Goal: Task Accomplishment & Management: Use online tool/utility

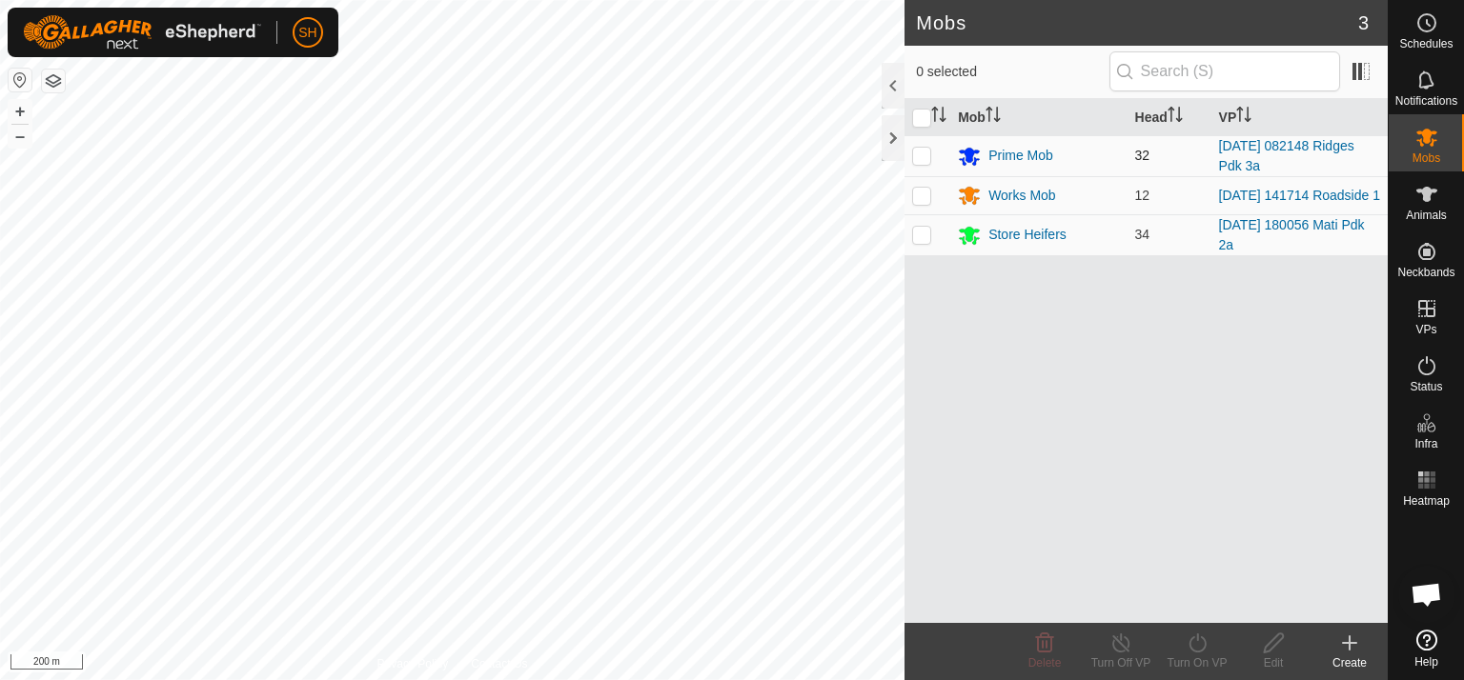
click at [915, 154] on p-checkbox at bounding box center [921, 155] width 19 height 15
click at [917, 154] on p-checkbox at bounding box center [921, 155] width 19 height 15
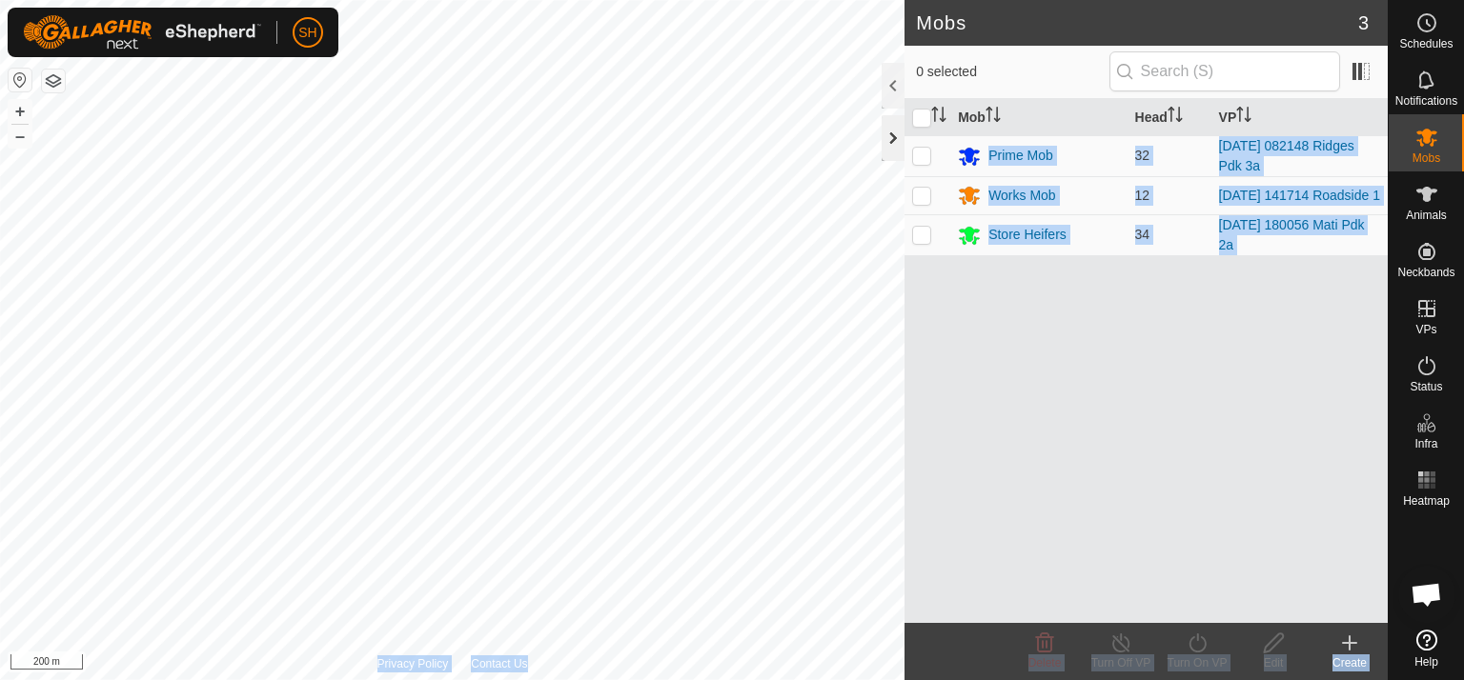
click at [477, 148] on div "Mobs 3 0 selected Mob Head VP Prime Mob 32 [DATE] 082148 Ridges Pdk 3a Works Mo…" at bounding box center [694, 340] width 1388 height 680
click at [23, 108] on button "+" at bounding box center [20, 111] width 23 height 23
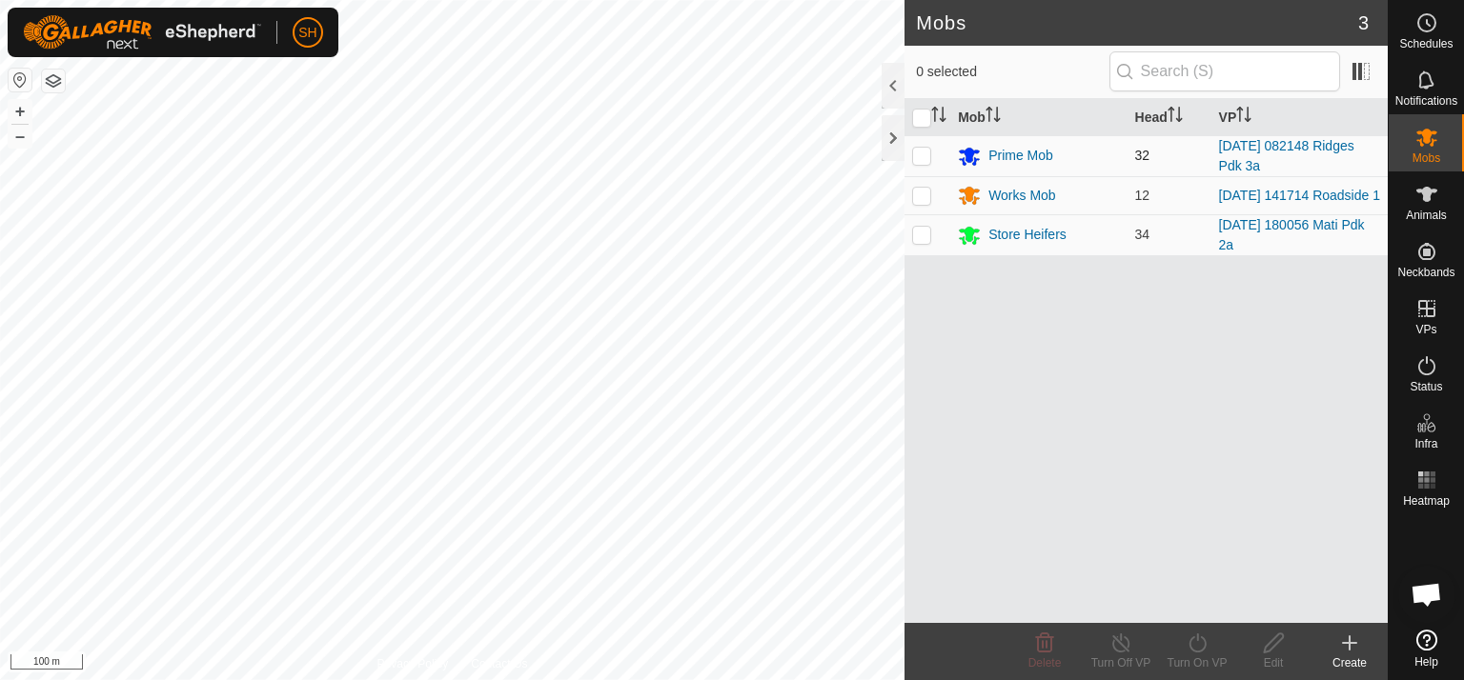
click at [922, 154] on p-checkbox at bounding box center [921, 155] width 19 height 15
checkbox input "true"
click at [1197, 640] on icon at bounding box center [1196, 643] width 17 height 19
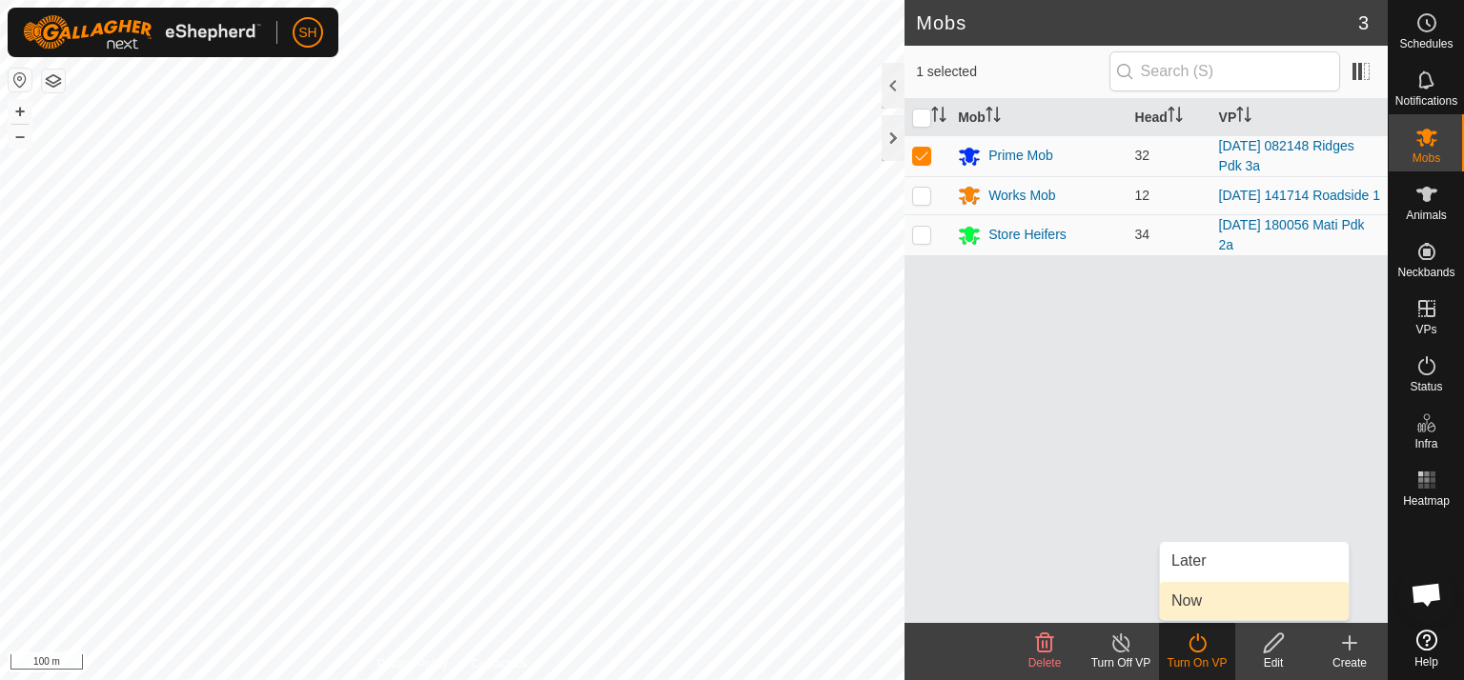
click at [1196, 594] on link "Now" at bounding box center [1254, 601] width 189 height 38
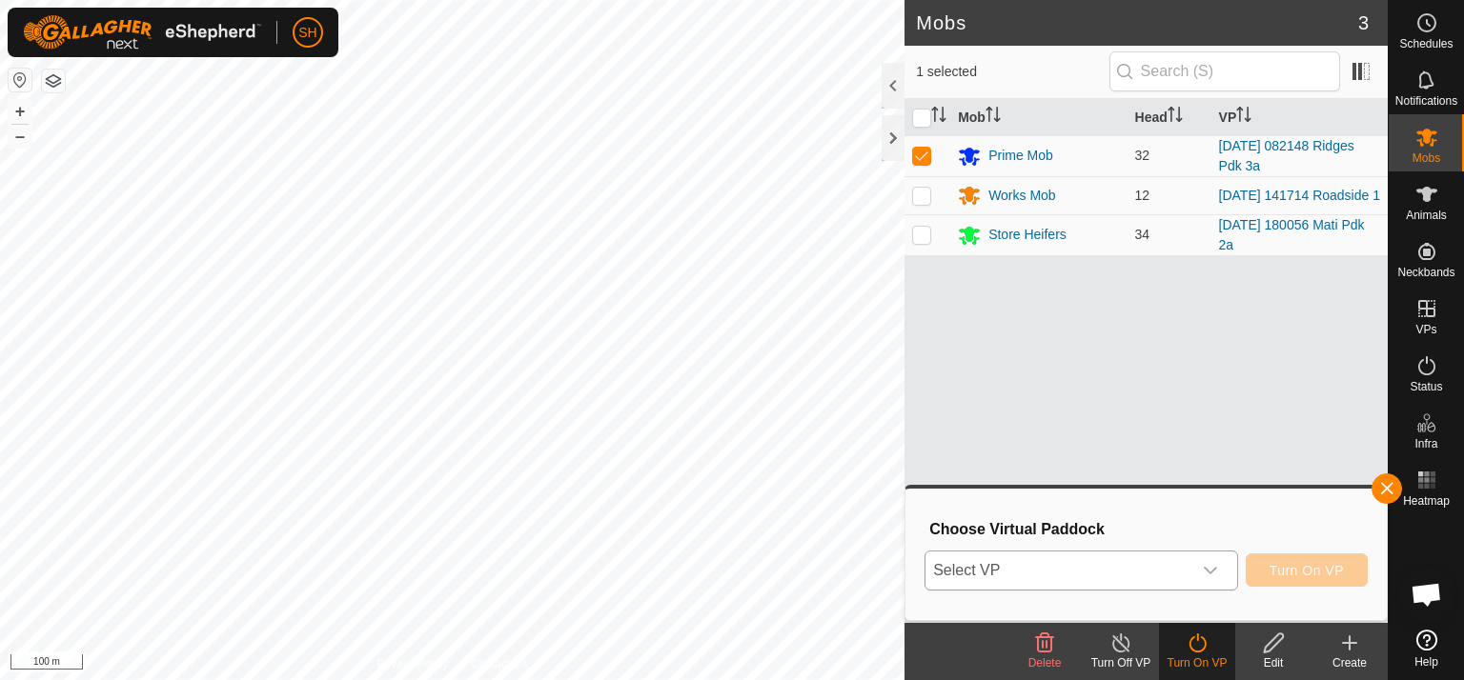
click at [1212, 566] on icon "dropdown trigger" at bounding box center [1210, 570] width 15 height 15
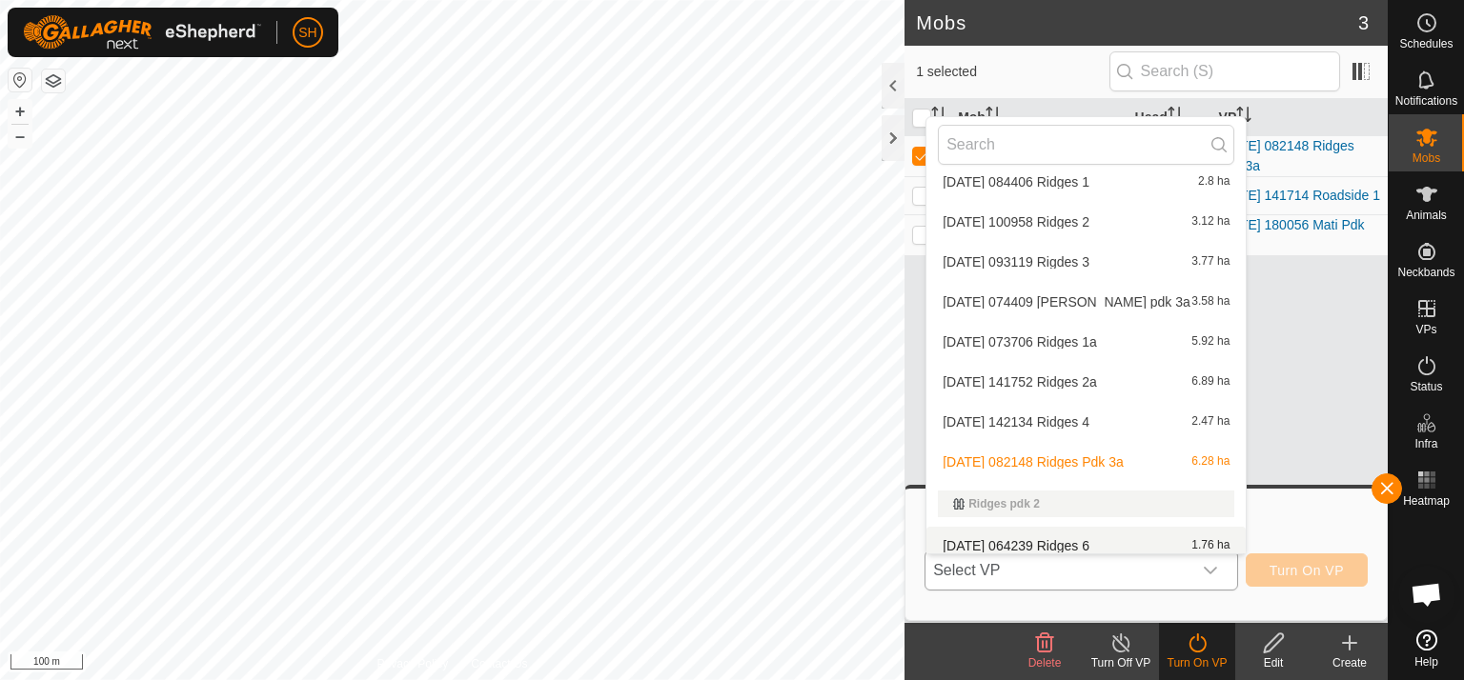
scroll to position [804, 0]
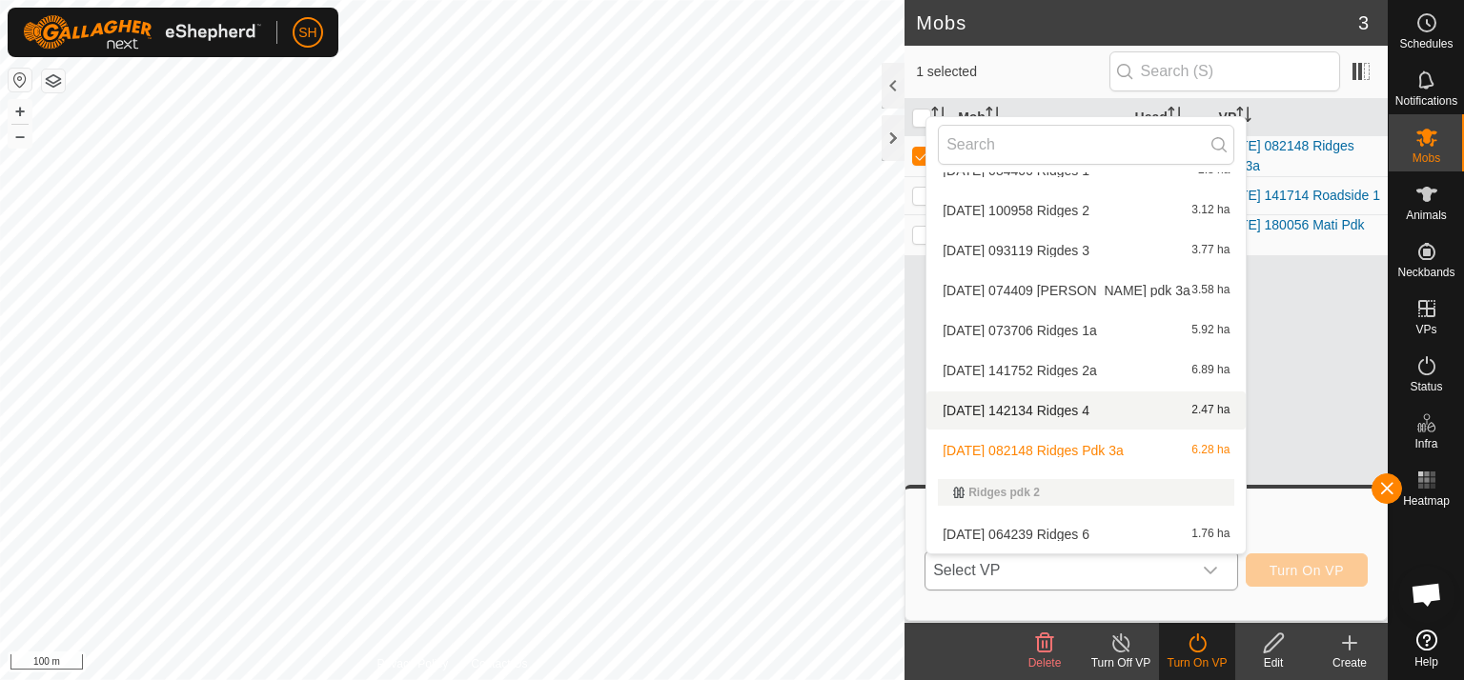
click at [1039, 401] on li "[DATE] 142134 Ridges 4 2.47 ha" at bounding box center [1085, 411] width 319 height 38
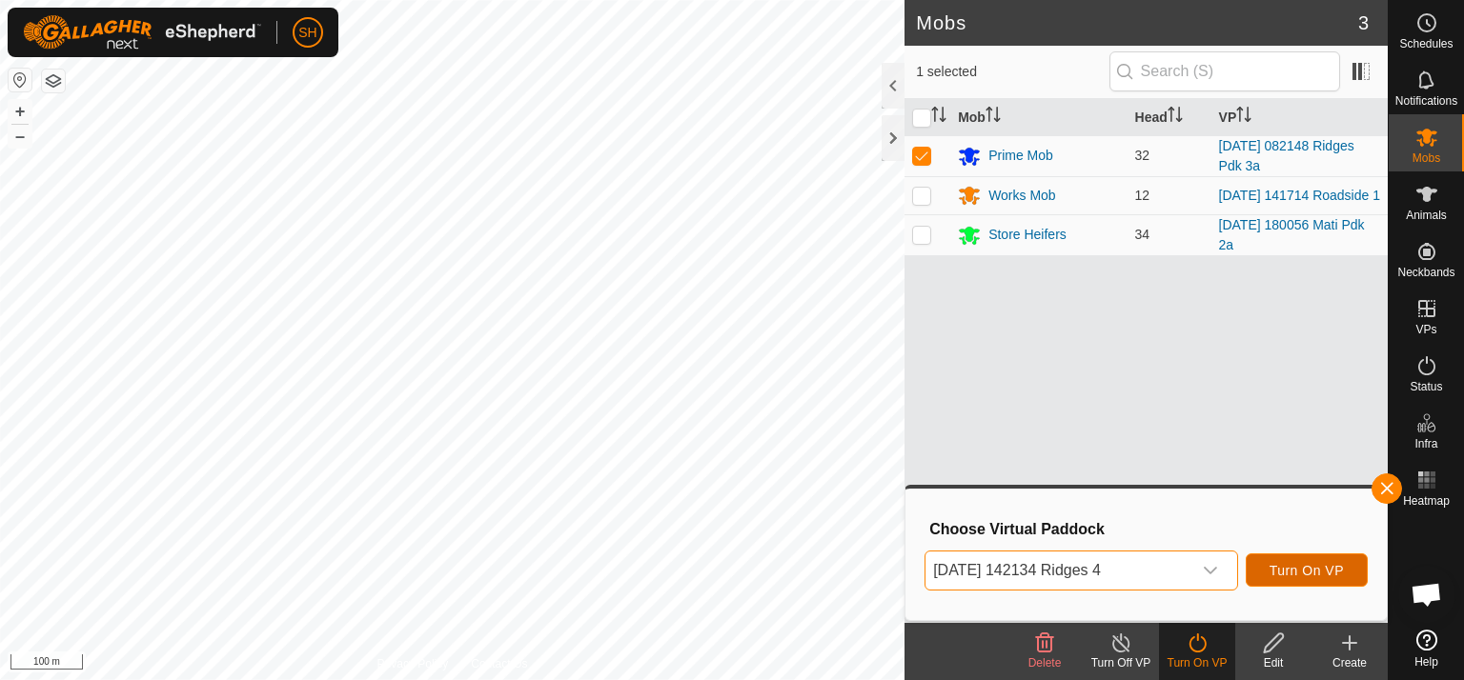
click at [1328, 567] on span "Turn On VP" at bounding box center [1306, 570] width 74 height 15
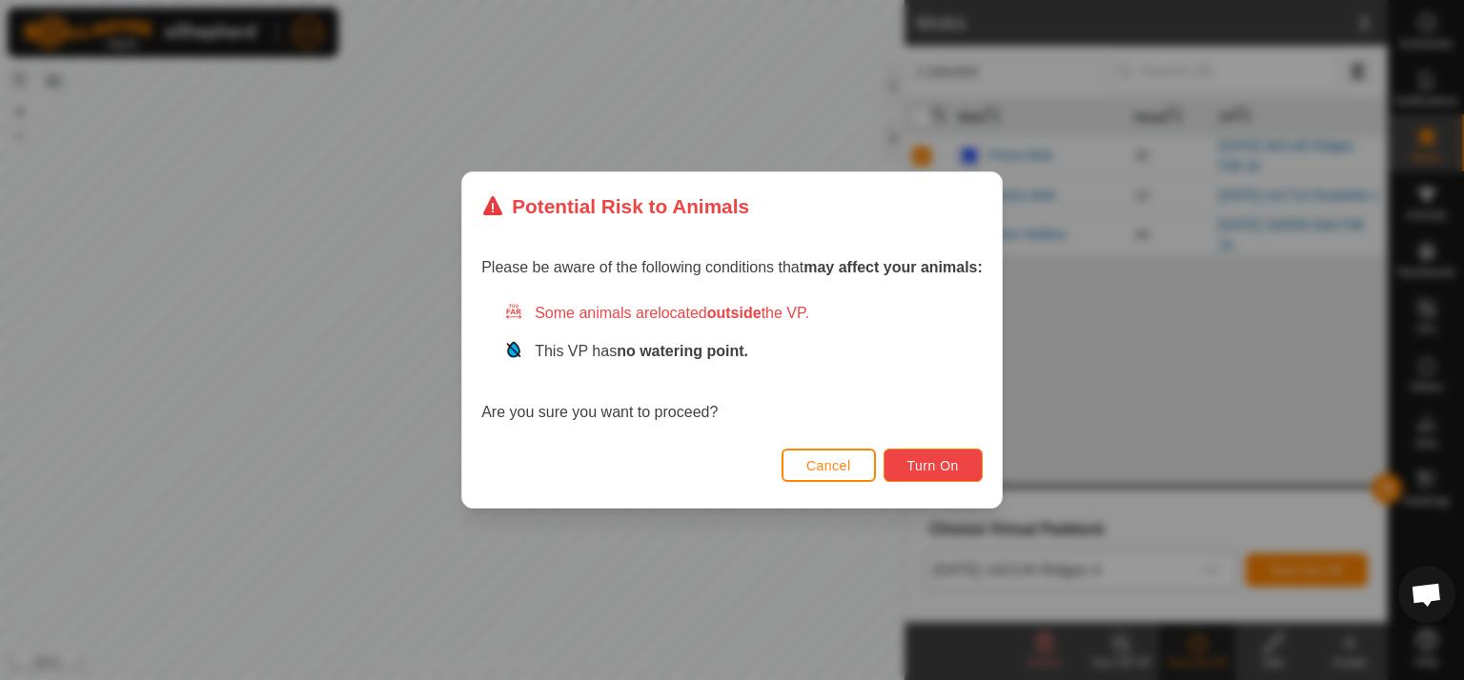
click at [920, 466] on span "Turn On" at bounding box center [932, 465] width 51 height 15
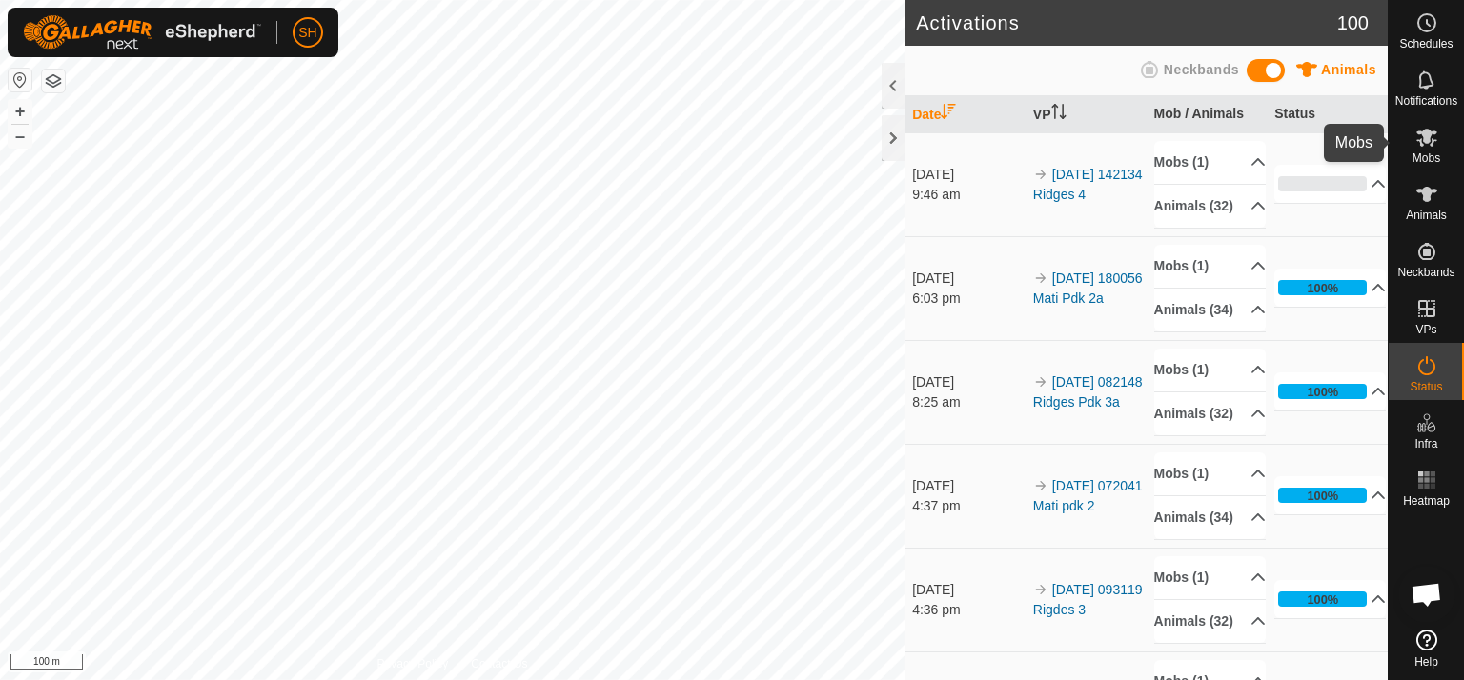
click at [1429, 135] on icon at bounding box center [1426, 138] width 21 height 18
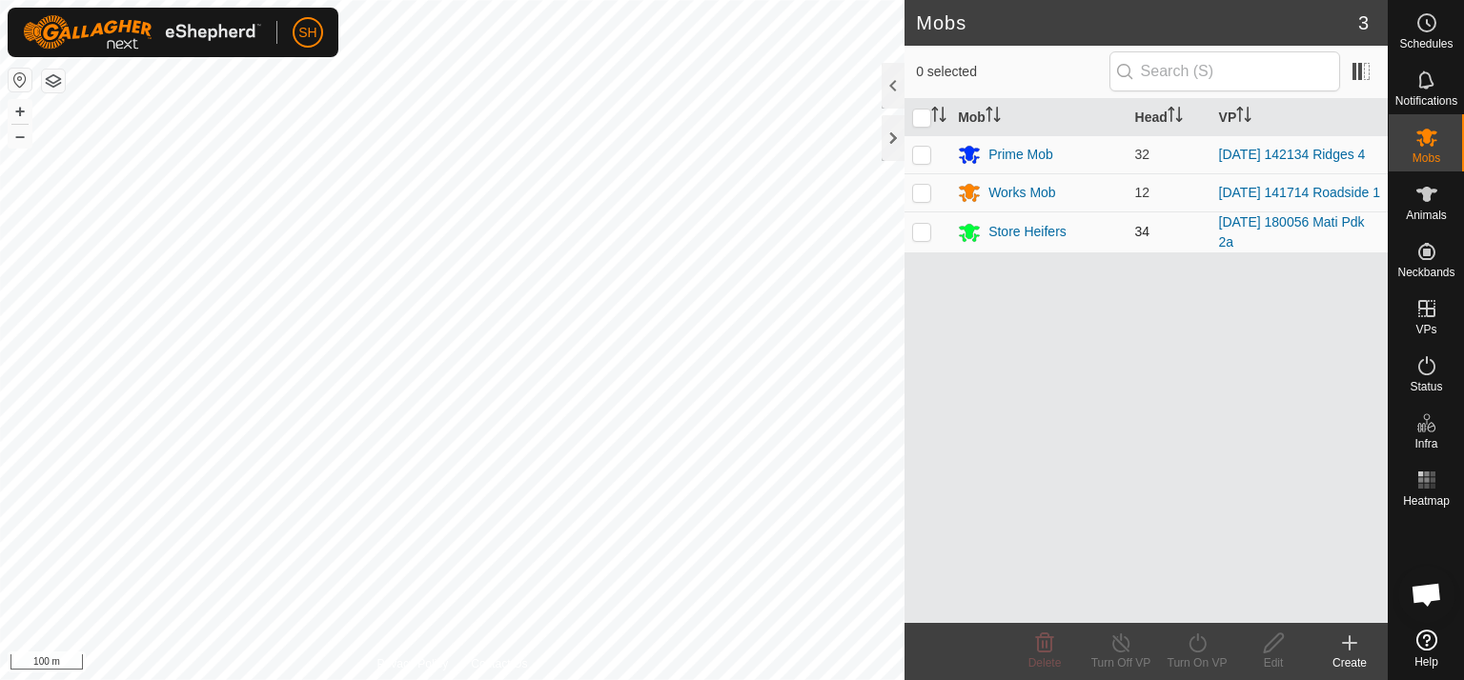
click at [926, 233] on p-checkbox at bounding box center [921, 231] width 19 height 15
checkbox input "true"
click at [1200, 646] on icon at bounding box center [1197, 643] width 24 height 23
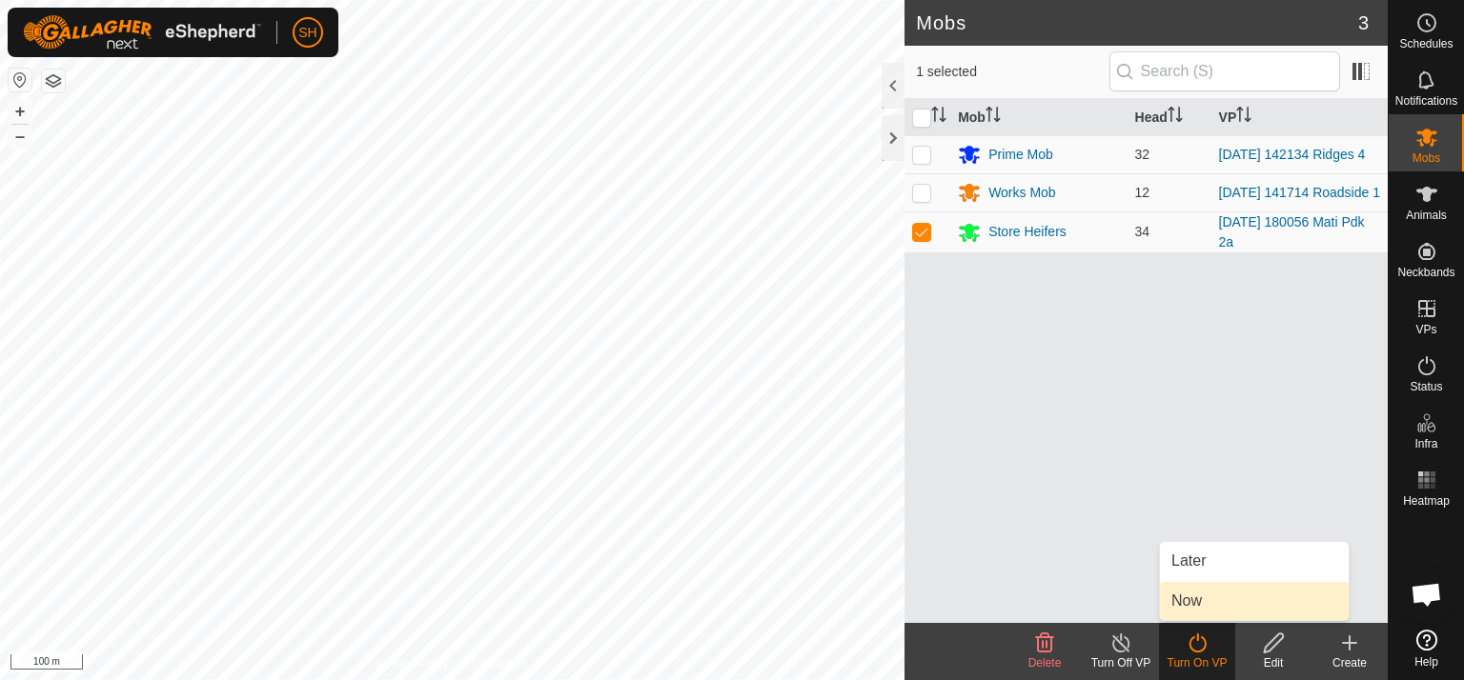
click at [1200, 599] on link "Now" at bounding box center [1254, 601] width 189 height 38
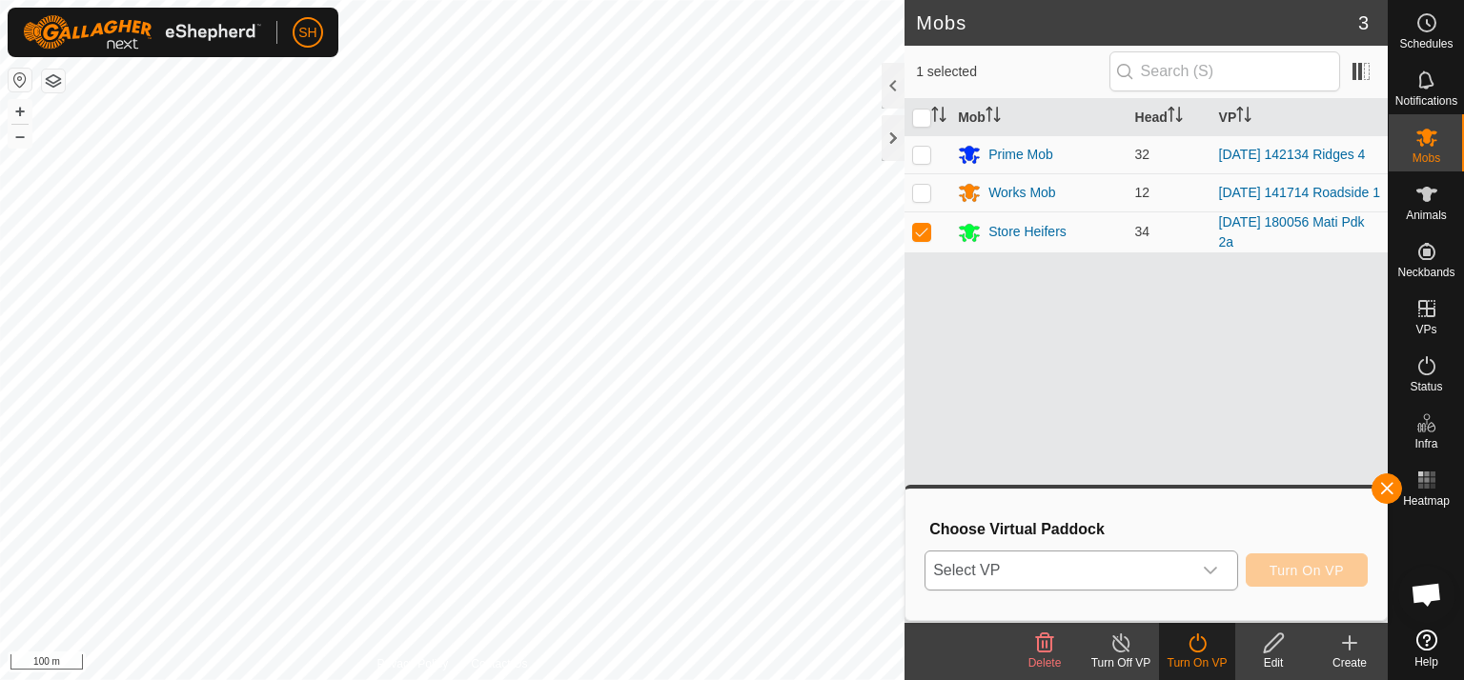
click at [1207, 569] on icon "dropdown trigger" at bounding box center [1210, 570] width 15 height 15
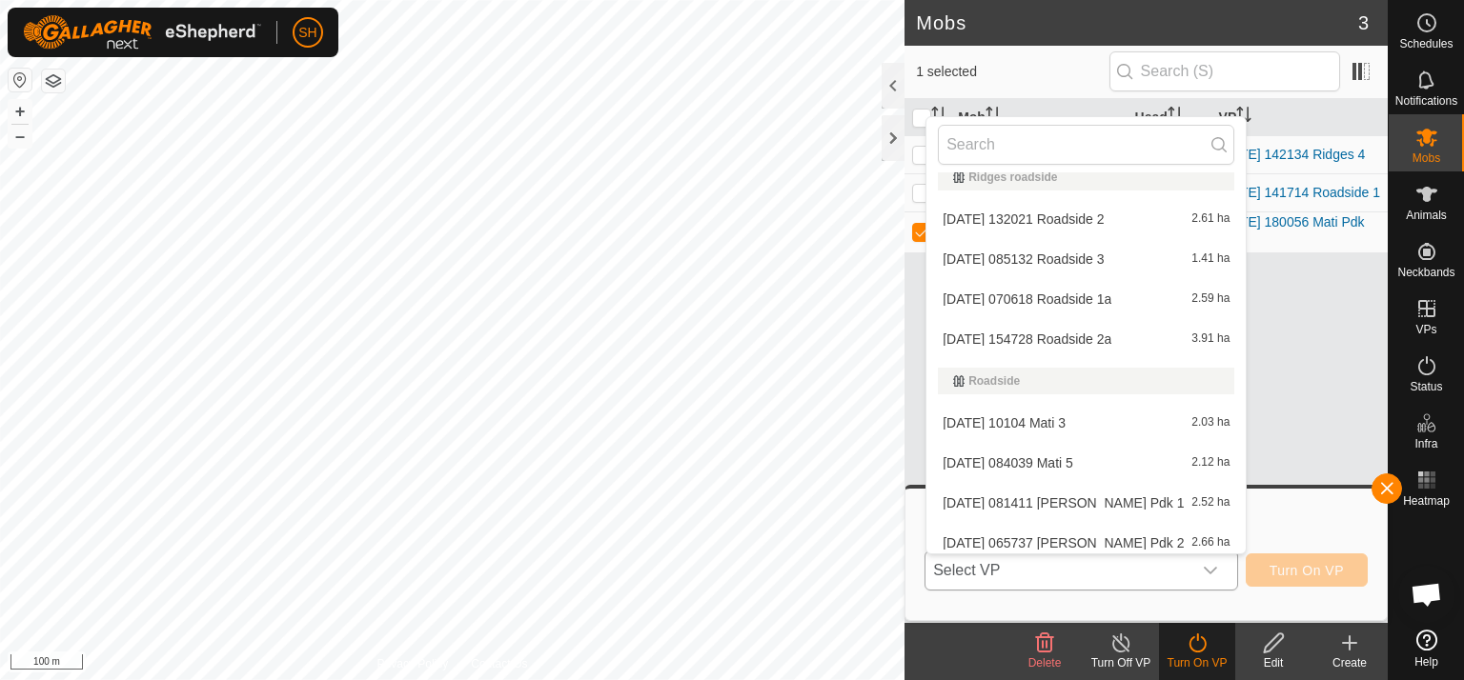
scroll to position [1377, 0]
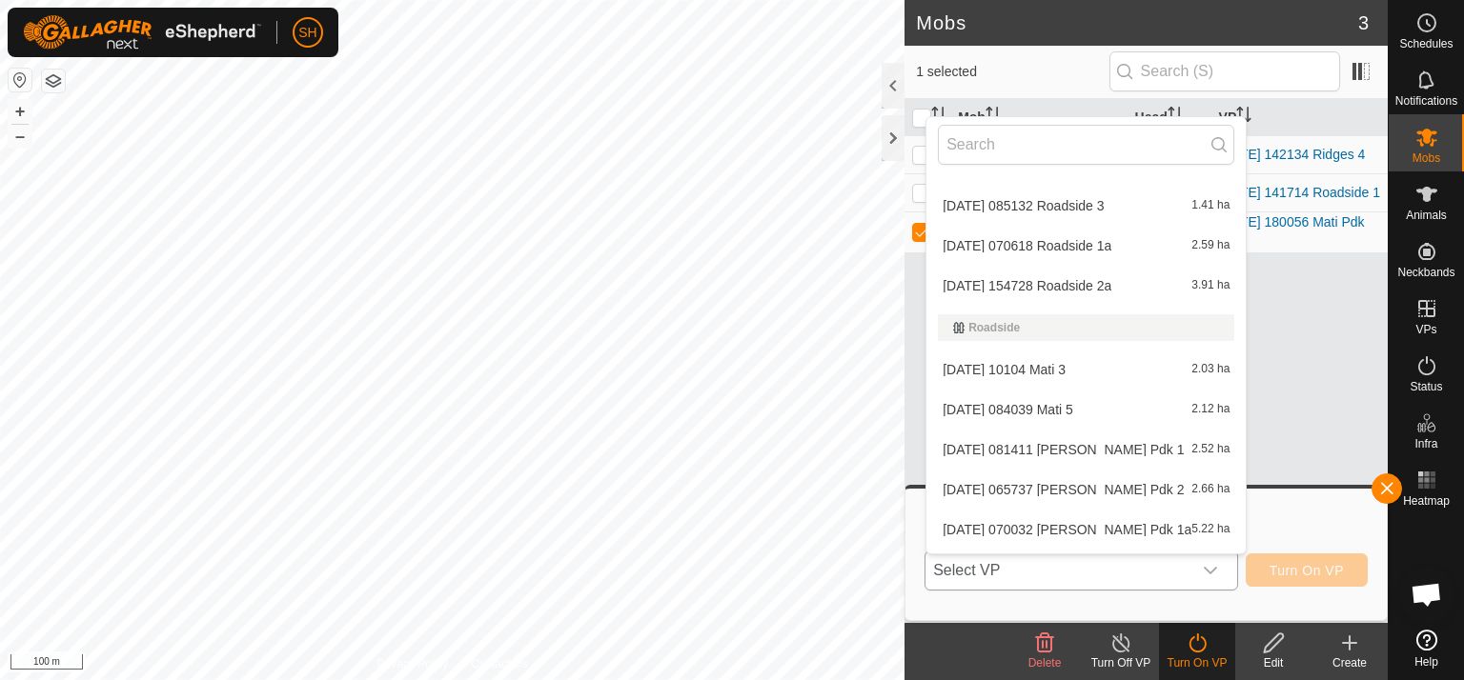
click at [1072, 363] on li "[DATE] 10104 Mati 3 2.03 ha" at bounding box center [1085, 370] width 319 height 38
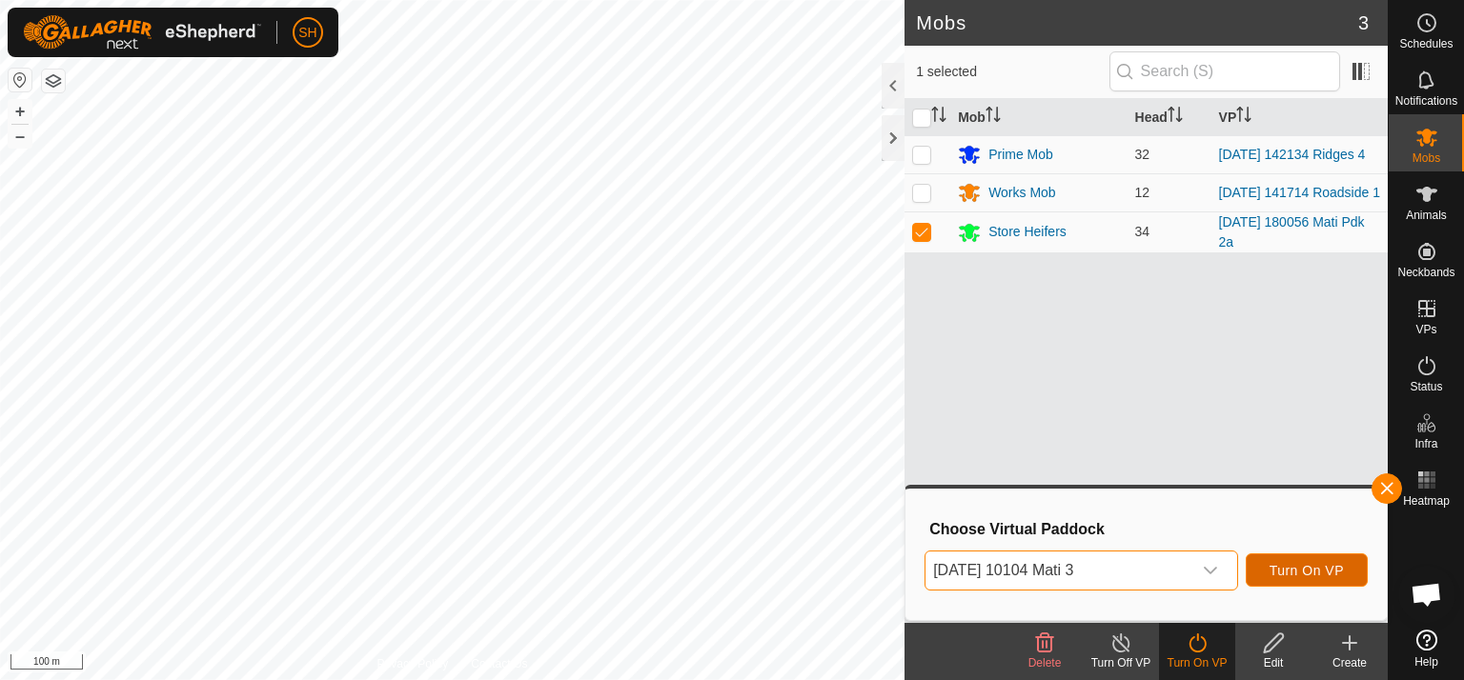
click at [1312, 574] on span "Turn On VP" at bounding box center [1306, 570] width 74 height 15
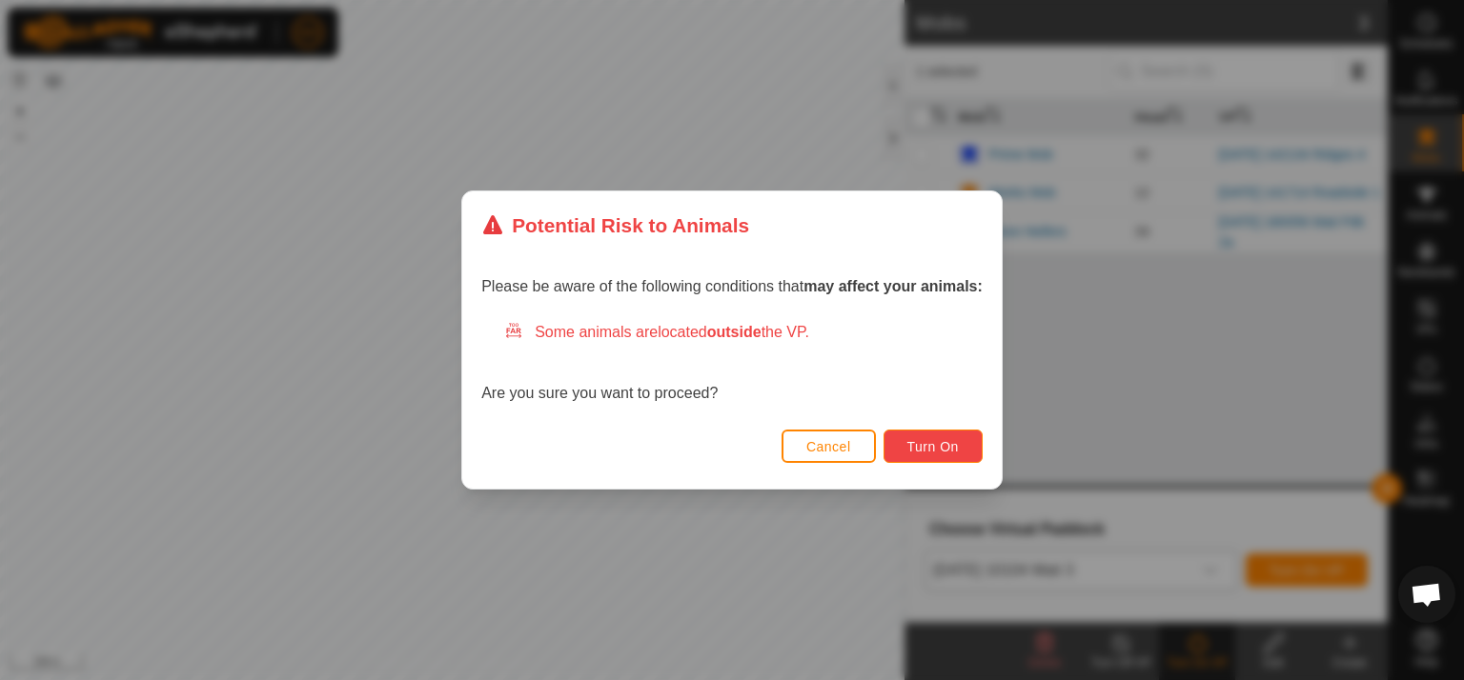
click at [922, 451] on span "Turn On" at bounding box center [932, 446] width 51 height 15
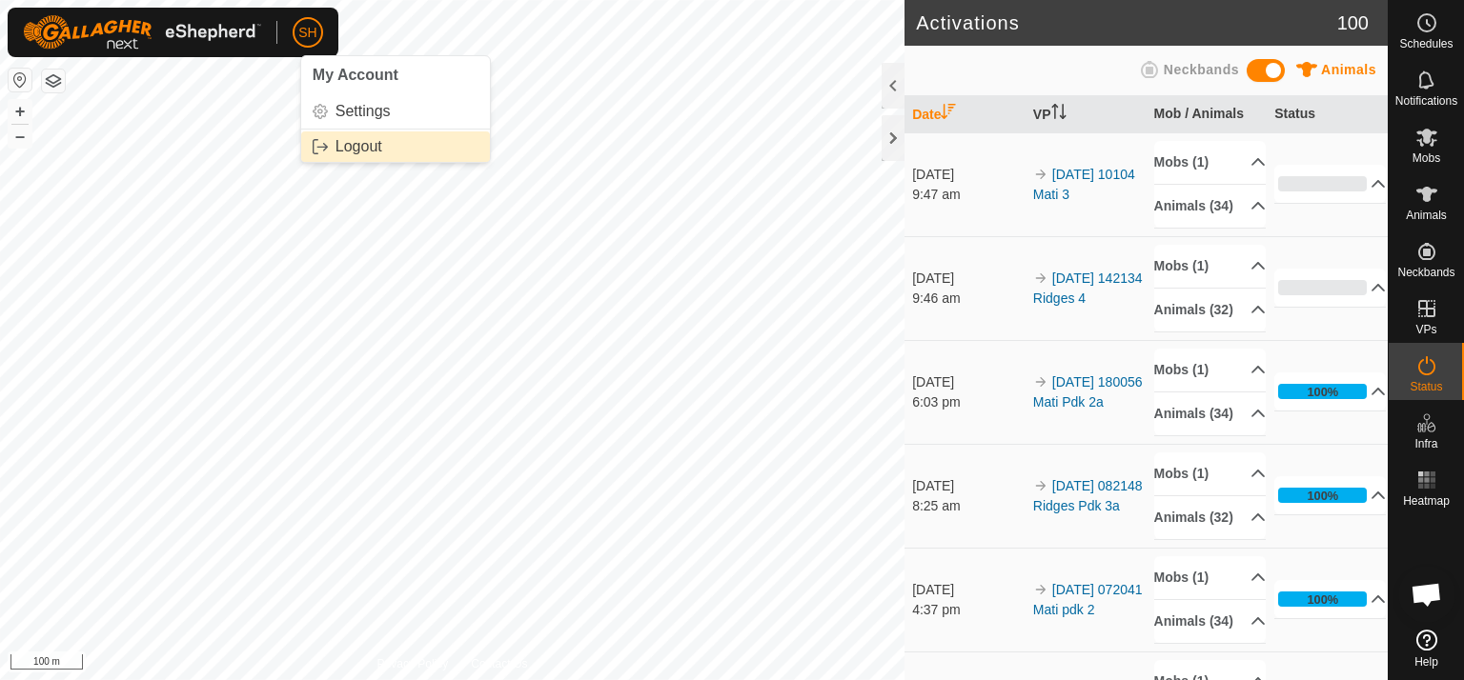
click at [348, 147] on link "Logout" at bounding box center [395, 147] width 189 height 30
